Goal: Communication & Community: Answer question/provide support

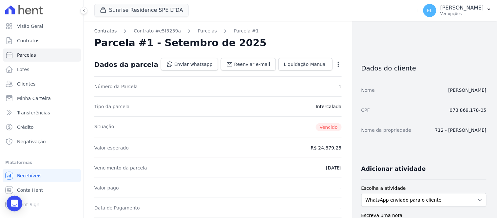
click at [100, 32] on link "Contratos" at bounding box center [105, 31] width 22 height 7
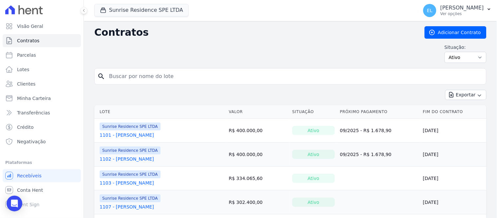
click at [120, 77] on input "search" at bounding box center [294, 76] width 378 height 13
type input "[PERSON_NAME]"
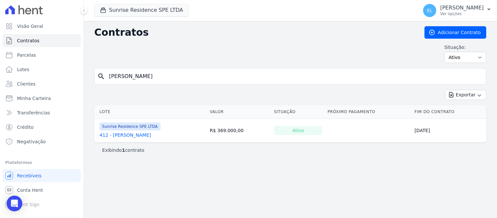
click at [122, 137] on link "412 - [PERSON_NAME]" at bounding box center [125, 135] width 51 height 7
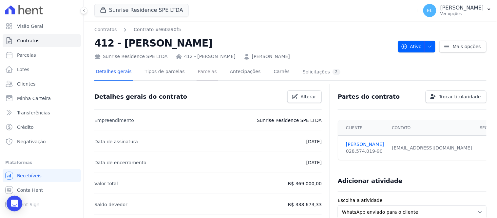
click at [197, 71] on link "Parcelas" at bounding box center [208, 72] width 22 height 17
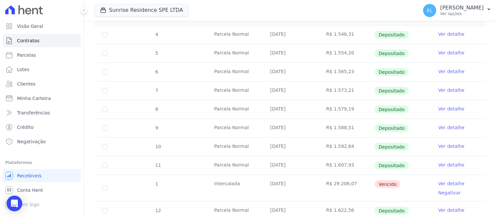
scroll to position [145, 0]
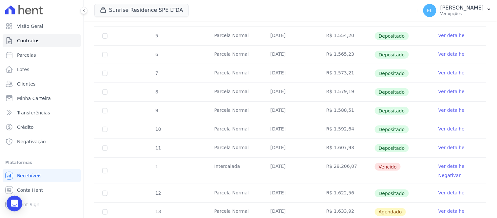
click at [449, 167] on link "Ver detalhe" at bounding box center [451, 166] width 26 height 7
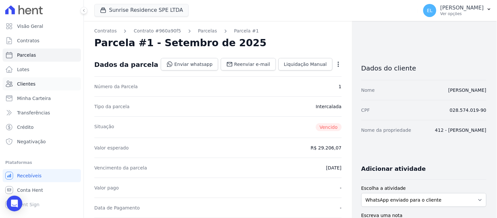
click at [20, 84] on span "Clientes" at bounding box center [26, 84] width 18 height 7
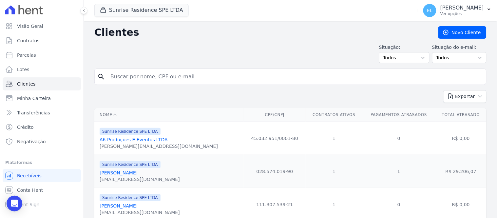
drag, startPoint x: 99, startPoint y: 182, endPoint x: 161, endPoint y: 186, distance: 61.7
click at [161, 186] on td "Sunrise Residence SPE LTDA Alan Aparecido Santos mourarnegocios@gmail.com" at bounding box center [168, 171] width 149 height 33
copy div "mourarnegocios@gmail.com"
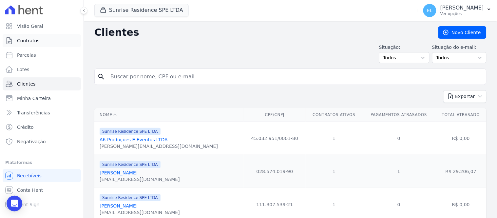
click at [40, 40] on link "Contratos" at bounding box center [42, 40] width 78 height 13
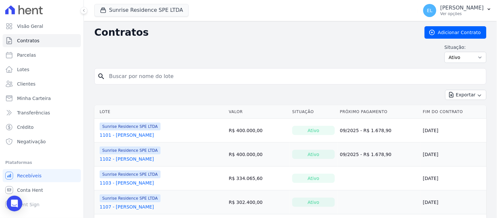
click at [122, 77] on input "search" at bounding box center [294, 76] width 378 height 13
type input "alan"
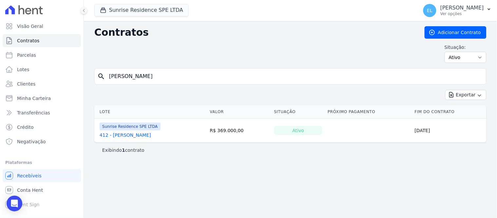
click at [139, 136] on link "412 - [PERSON_NAME]" at bounding box center [125, 135] width 51 height 7
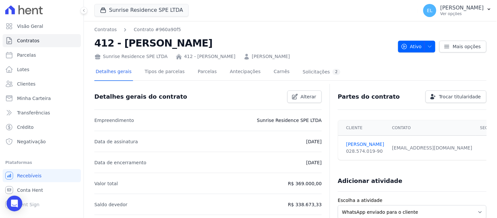
drag, startPoint x: 95, startPoint y: 42, endPoint x: 218, endPoint y: 46, distance: 122.6
click at [218, 46] on h2 "412 - [PERSON_NAME]" at bounding box center [243, 43] width 299 height 15
copy h2 "412 - [PERSON_NAME]"
click at [197, 73] on link "Parcelas" at bounding box center [208, 72] width 22 height 17
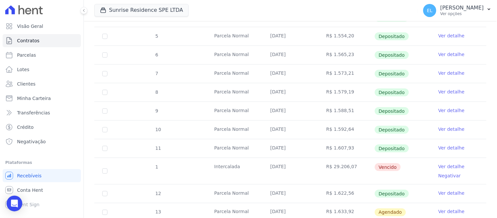
scroll to position [145, 0]
drag, startPoint x: 324, startPoint y: 167, endPoint x: 350, endPoint y: 170, distance: 25.4
click at [350, 170] on td "R$ 29.206,07" at bounding box center [346, 171] width 56 height 26
copy td "R$ 29.206,07"
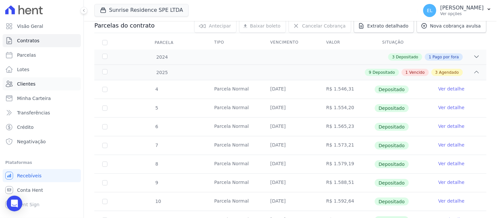
scroll to position [73, 0]
click at [28, 56] on span "Parcelas" at bounding box center [26, 55] width 19 height 7
select select
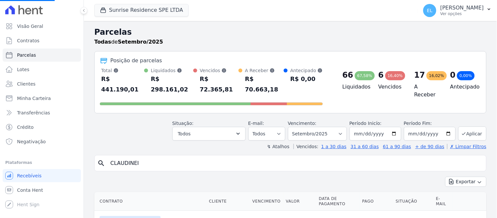
select select
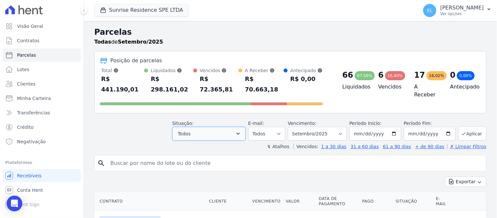
click at [240, 133] on icon "button" at bounding box center [238, 134] width 3 height 2
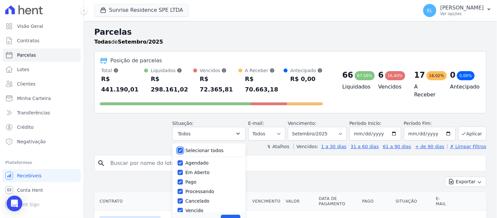
click at [183, 148] on input "Selecionar todos" at bounding box center [180, 150] width 5 height 5
checkbox input "false"
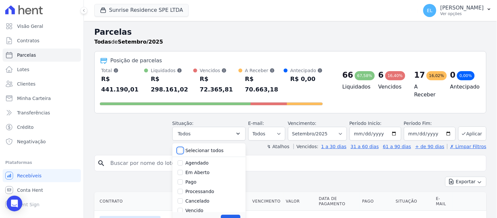
checkbox input "false"
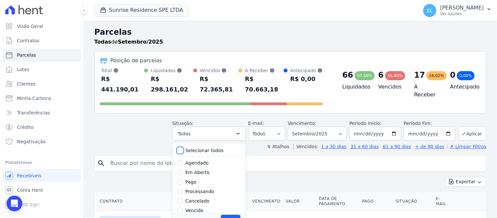
checkbox input "false"
click at [183, 171] on input "Vencido" at bounding box center [180, 173] width 5 height 5
checkbox input "true"
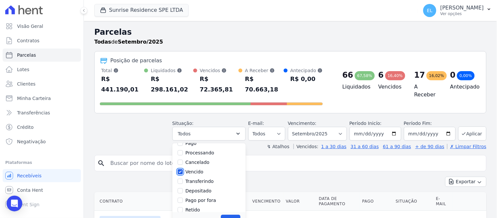
scroll to position [44, 0]
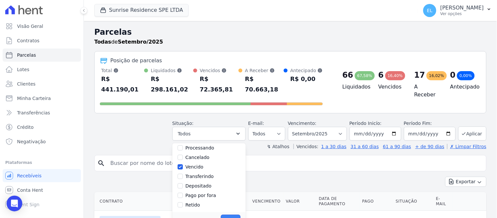
click at [233, 215] on button "Aplicar" at bounding box center [230, 220] width 19 height 10
select select "overdue"
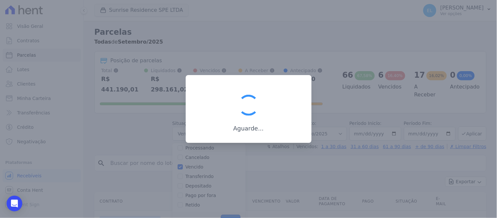
scroll to position [12, 0]
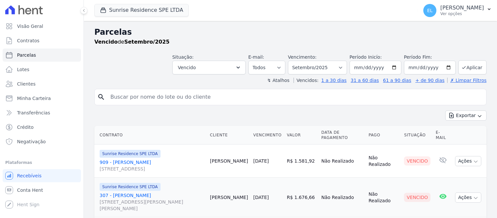
select select
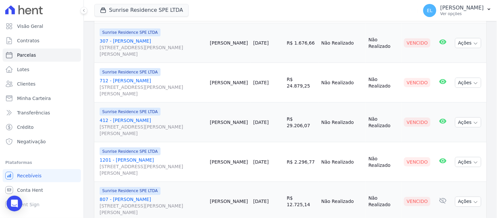
scroll to position [142, 0]
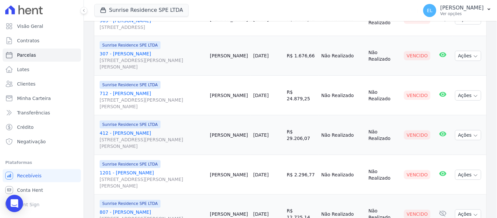
click at [15, 203] on icon "Open Intercom Messenger" at bounding box center [14, 203] width 8 height 9
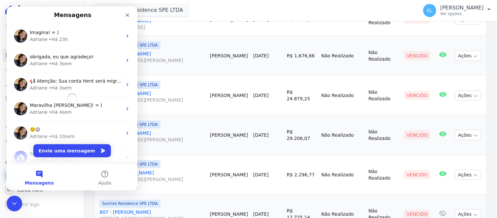
scroll to position [0, 0]
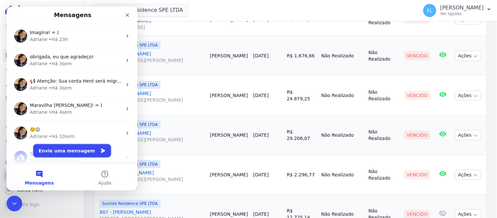
click at [66, 152] on button "Envie uma mensagem" at bounding box center [72, 150] width 78 height 13
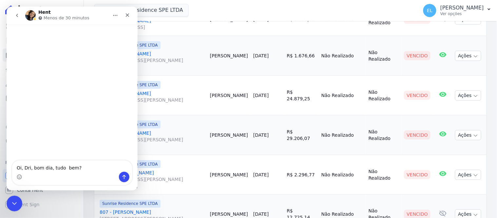
type textarea "Oi, Dri, bom dia, tudo bem?]"
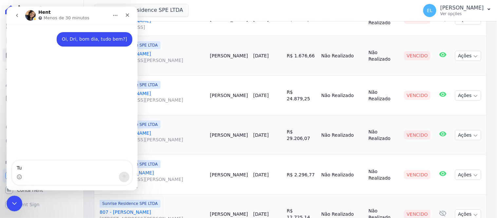
type textarea "Tuv"
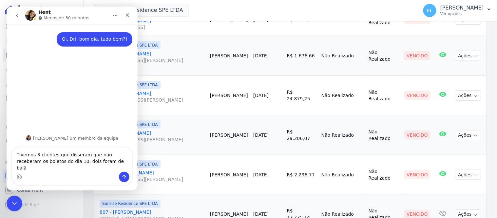
type textarea "Tivemos 3 clientes que disseram que não receberam os boletos do dia 10. dois fo…"
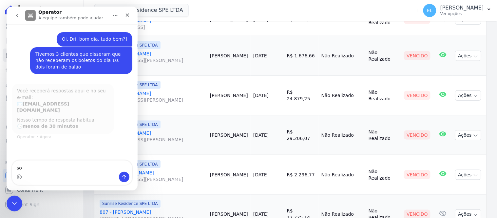
type textarea "s"
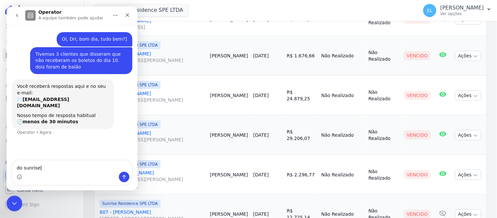
type textarea "do sunrise"
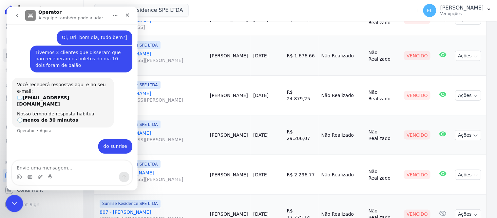
click at [15, 203] on icon "Encerramento do Messenger da Intercom" at bounding box center [14, 203] width 8 height 8
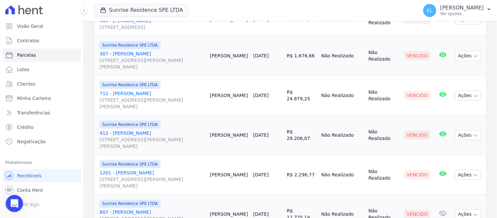
click at [14, 203] on icon "Abertura do Messenger da Intercom" at bounding box center [13, 202] width 5 height 5
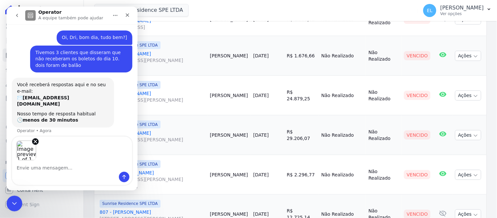
scroll to position [25, 0]
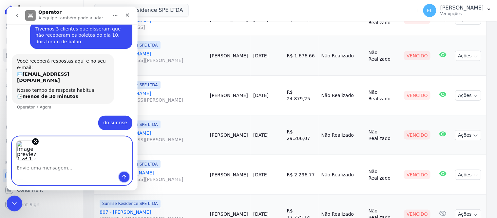
click at [123, 178] on icon "Enviar uma mensagem" at bounding box center [123, 176] width 5 height 5
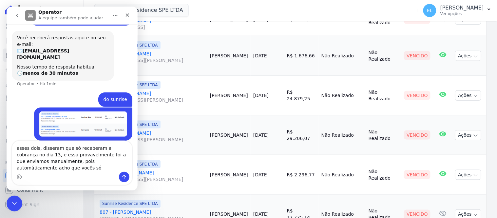
scroll to position [56, 0]
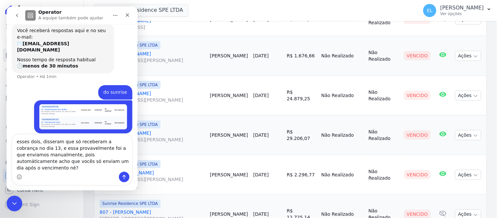
drag, startPoint x: 72, startPoint y: 161, endPoint x: 70, endPoint y: 179, distance: 18.7
click at [71, 161] on textarea "esses dois, disseram que só receberam a cobrança no dia 13, e essa provavelment…" at bounding box center [72, 152] width 120 height 37
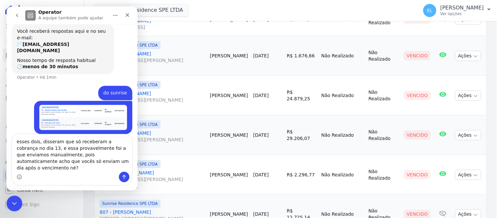
click at [112, 166] on textarea "esses dois, disseram que só receberam a cobrança no dia 13, e essa provavelment…" at bounding box center [72, 152] width 120 height 37
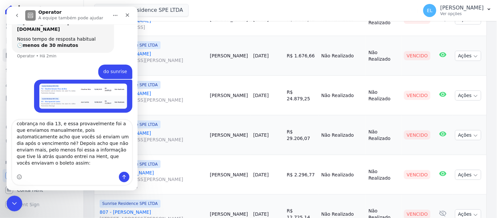
scroll to position [4, 0]
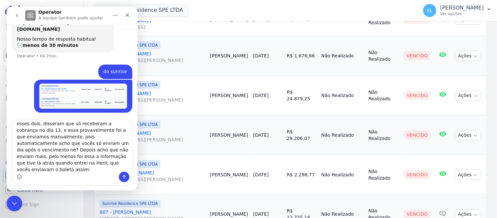
click at [111, 143] on textarea "esses dois, disseram que só receberam a cobrança no dia 13, e essa provavelment…" at bounding box center [72, 146] width 120 height 52
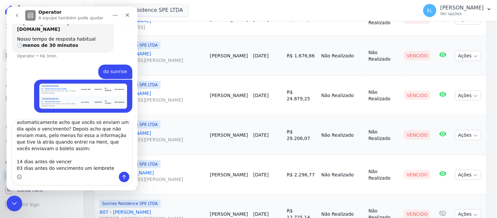
click at [17, 153] on textarea "esses dois, disseram que só receberam a cobrança no dia 13, e essa provavelment…" at bounding box center [72, 146] width 120 height 52
click at [15, 161] on textarea "esses dois, disseram que só receberam a cobrança no dia 13, e essa provavelment…" at bounding box center [72, 146] width 120 height 52
click at [15, 166] on textarea "esses dois, disseram que só receberam a cobrança no dia 13, e essa provavelment…" at bounding box center [72, 146] width 120 height 52
click at [93, 160] on textarea "esses dois, disseram que só receberam a cobrança no dia 13, e essa provavelment…" at bounding box center [72, 146] width 120 height 52
click at [121, 163] on textarea "esses dois, disseram que só receberam a cobrança no dia 13, e essa provavelment…" at bounding box center [72, 146] width 120 height 52
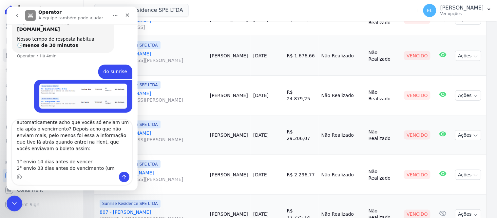
click at [77, 168] on textarea "esses dois, disseram que só receberam a cobrança no dia 13, e essa provavelment…" at bounding box center [72, 146] width 120 height 52
click at [75, 168] on textarea "esses dois, disseram que só receberam a cobrança no dia 13, e essa provavelment…" at bounding box center [72, 146] width 120 height 52
click at [123, 167] on textarea "esses dois, disseram que só receberam a cobrança no dia 13, e essa provavelment…" at bounding box center [72, 146] width 120 height 52
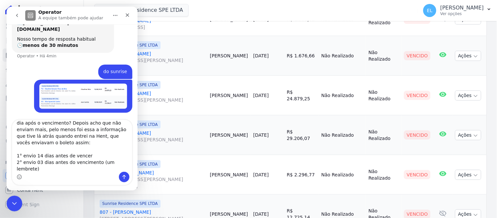
scroll to position [37, 0]
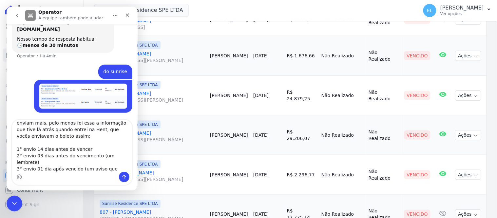
type textarea "esses dois, disseram que só receberam a cobrança no dia 13, e essa provavelment…"
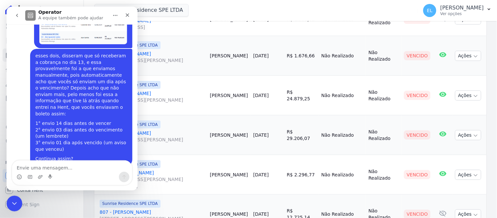
scroll to position [140, 0]
click at [14, 207] on div "Encerramento do Messenger da Intercom" at bounding box center [14, 203] width 16 height 16
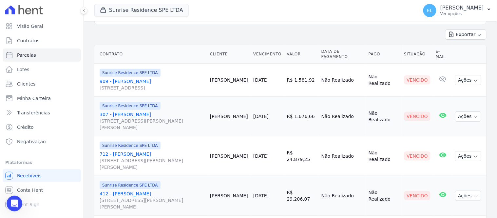
scroll to position [69, 0]
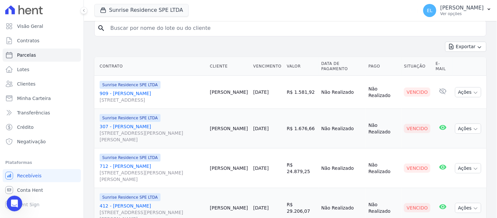
click at [150, 94] on link "909 - [PERSON_NAME] [STREET_ADDRESS]" at bounding box center [152, 96] width 105 height 13
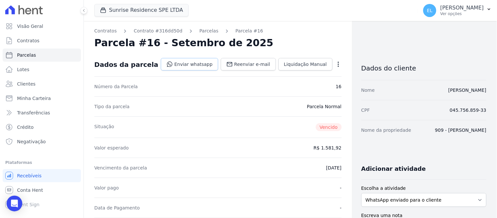
click at [180, 64] on link "Enviar whatsapp" at bounding box center [189, 64] width 57 height 12
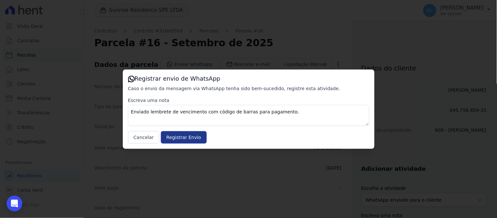
click at [186, 141] on input "Registrar Envio" at bounding box center [184, 137] width 46 height 12
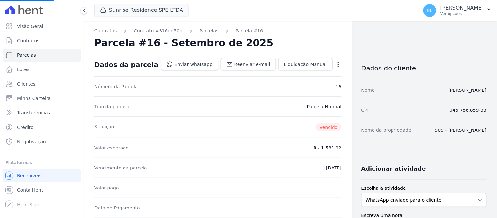
select select
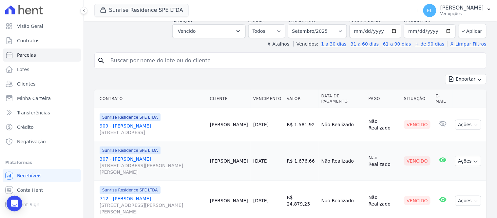
scroll to position [73, 0]
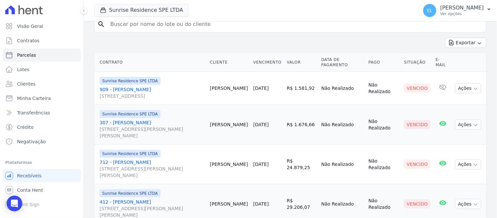
click at [149, 124] on link "307 - [PERSON_NAME] [STREET_ADDRESS][PERSON_NAME][PERSON_NAME]" at bounding box center [152, 129] width 105 height 20
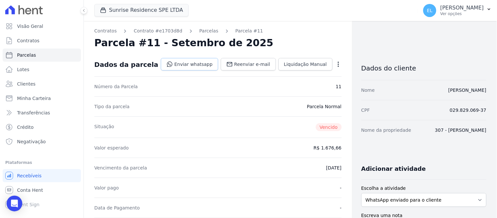
click at [199, 65] on link "Enviar whatsapp" at bounding box center [189, 64] width 57 height 12
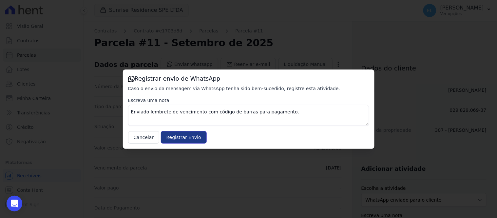
click at [189, 138] on input "Registrar Envio" at bounding box center [184, 137] width 46 height 12
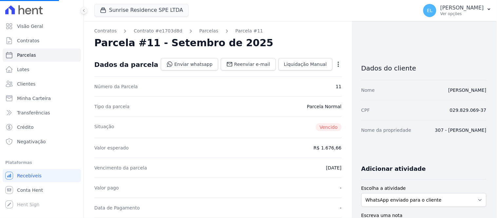
select select
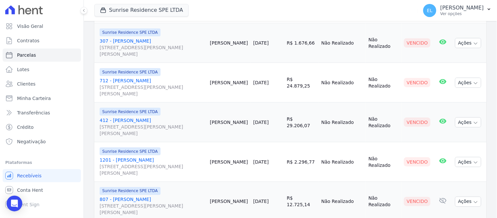
scroll to position [142, 0]
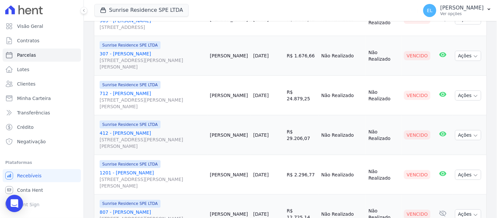
click at [12, 201] on icon "Open Intercom Messenger" at bounding box center [14, 203] width 8 height 9
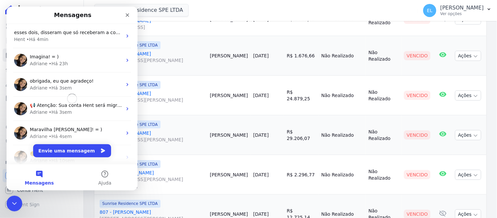
scroll to position [0, 0]
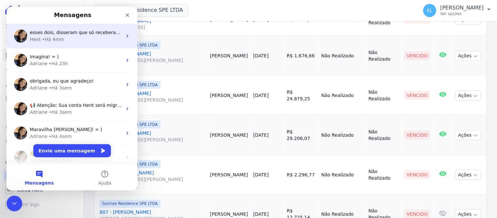
click at [46, 27] on div "esses dois, disseram que só receberam a cobrança no dia 13, e essa provavelment…" at bounding box center [71, 36] width 131 height 24
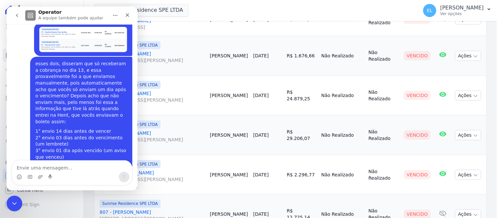
scroll to position [141, 0]
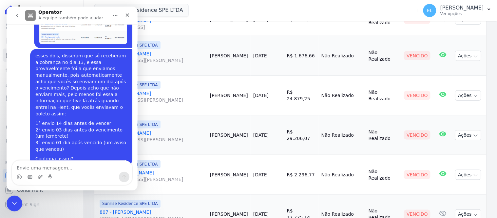
click at [52, 171] on div "Messenger da Intercom" at bounding box center [50, 176] width 5 height 10
click at [54, 168] on textarea "Envie uma mensagem..." at bounding box center [72, 165] width 120 height 11
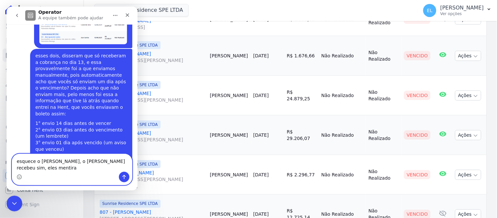
type textarea "esquece o [PERSON_NAME], o [PERSON_NAME] recebeu sim, eles mentiram"
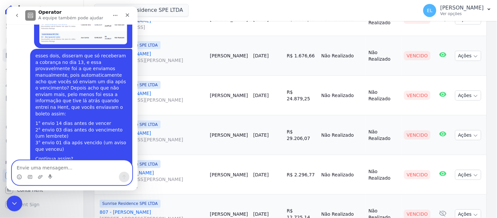
scroll to position [162, 0]
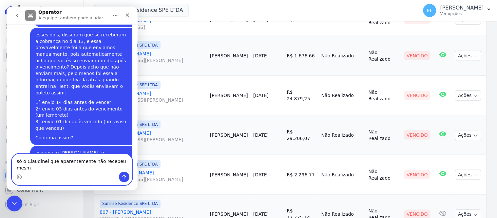
type textarea "só o Claudinei que aparentemente não recebeu mesmo"
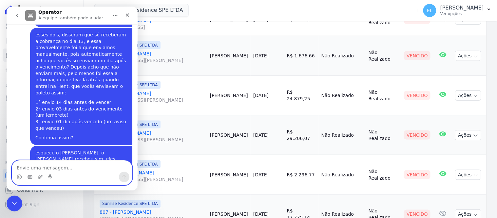
scroll to position [183, 0]
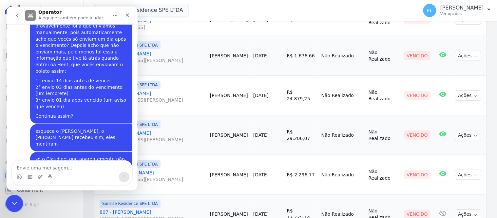
click at [15, 207] on div "Encerramento do Messenger da Intercom" at bounding box center [14, 203] width 16 height 16
